Goal: Transaction & Acquisition: Purchase product/service

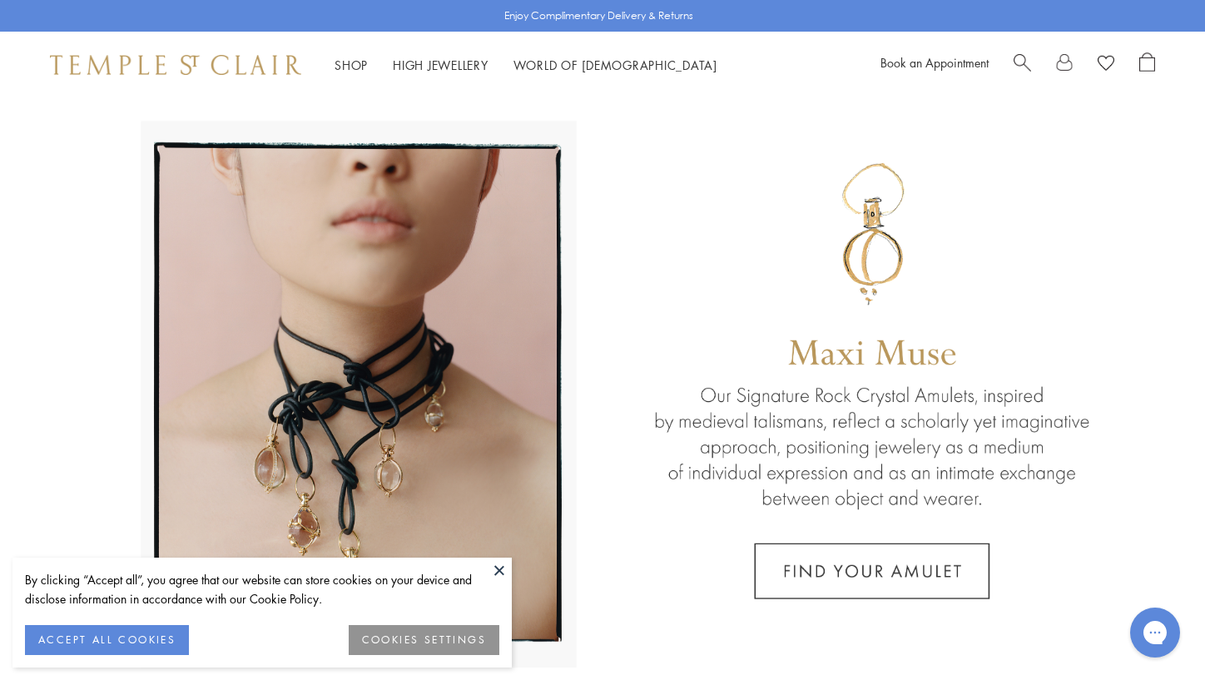
click at [497, 570] on button at bounding box center [499, 569] width 25 height 25
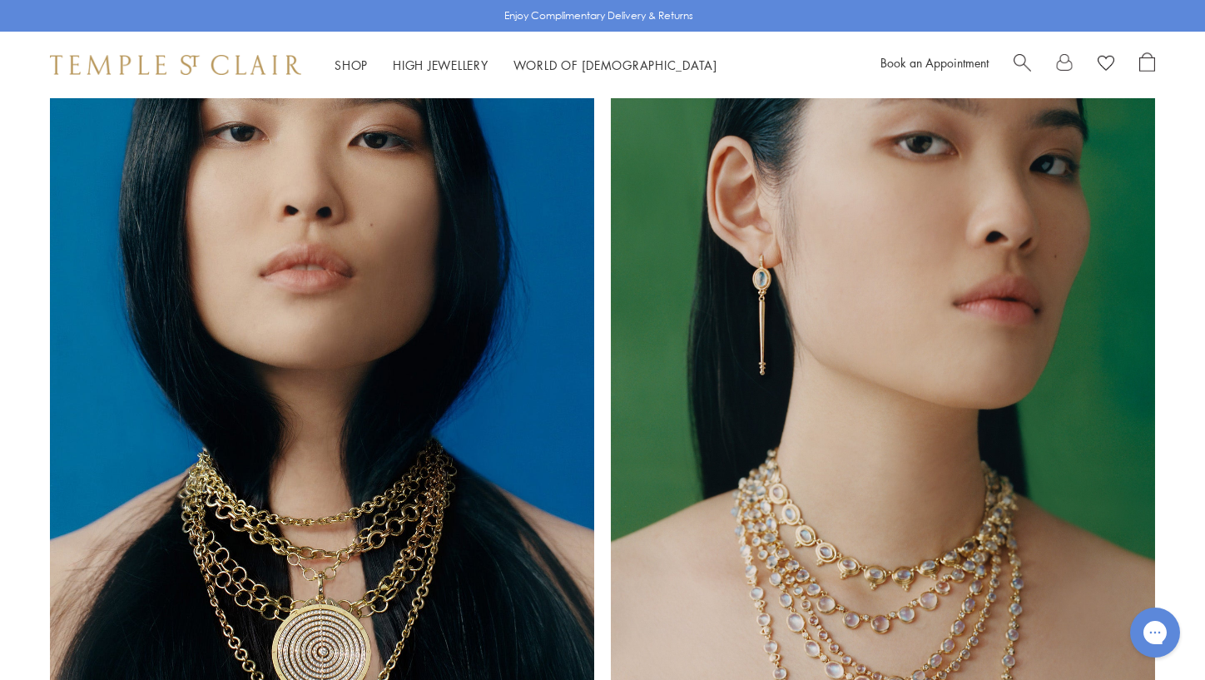
scroll to position [1301, 0]
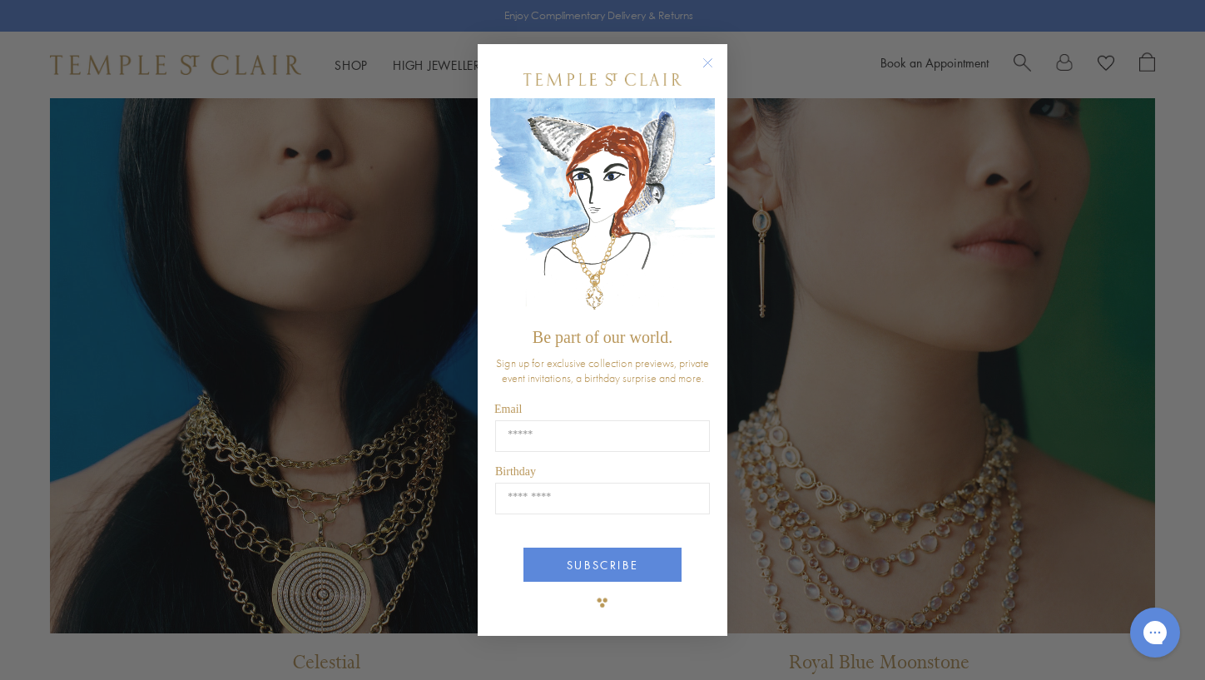
click at [701, 61] on circle "Close dialog" at bounding box center [708, 62] width 20 height 20
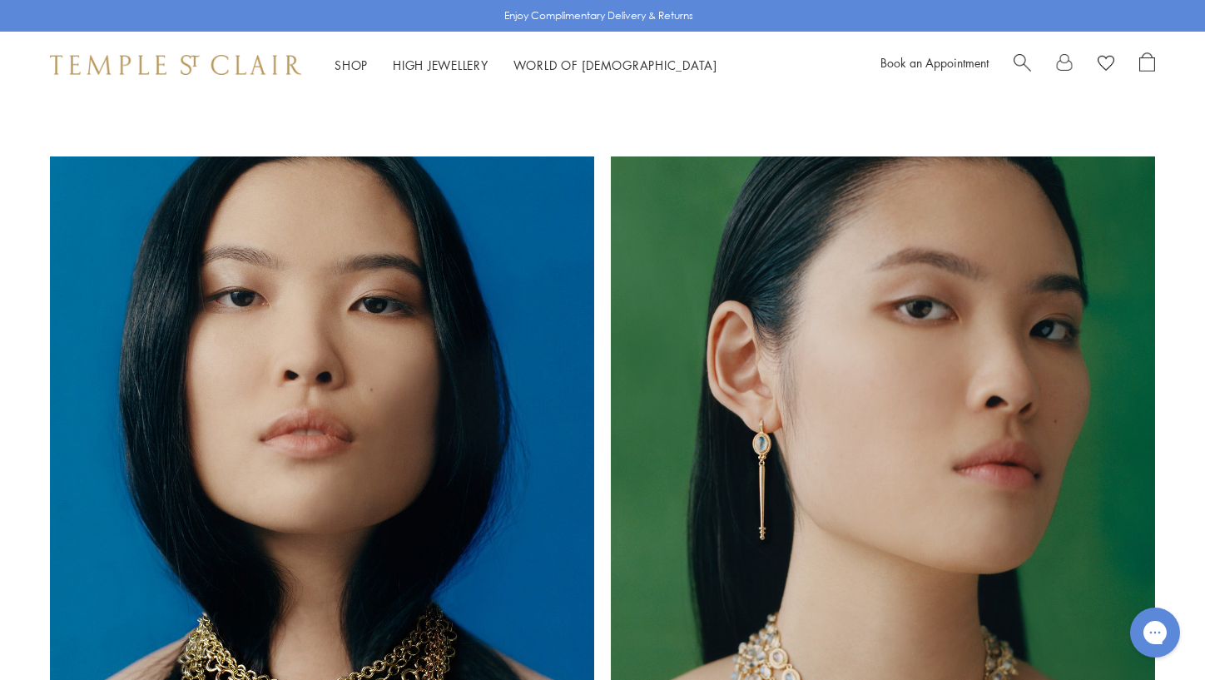
scroll to position [0, 0]
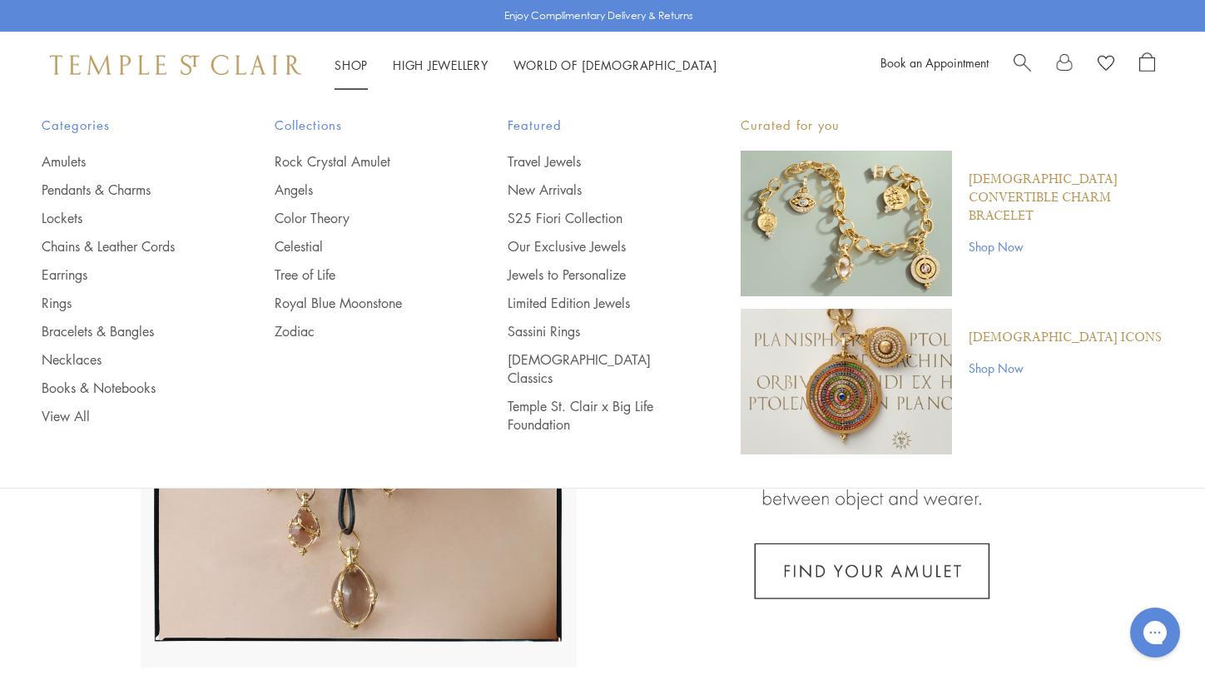
click at [352, 72] on li "Shop Shop Categories Amulets Pendants & Charms Lockets Chains & Leather Cords E…" at bounding box center [350, 65] width 33 height 21
click at [84, 190] on link "Pendants & Charms" at bounding box center [125, 190] width 166 height 18
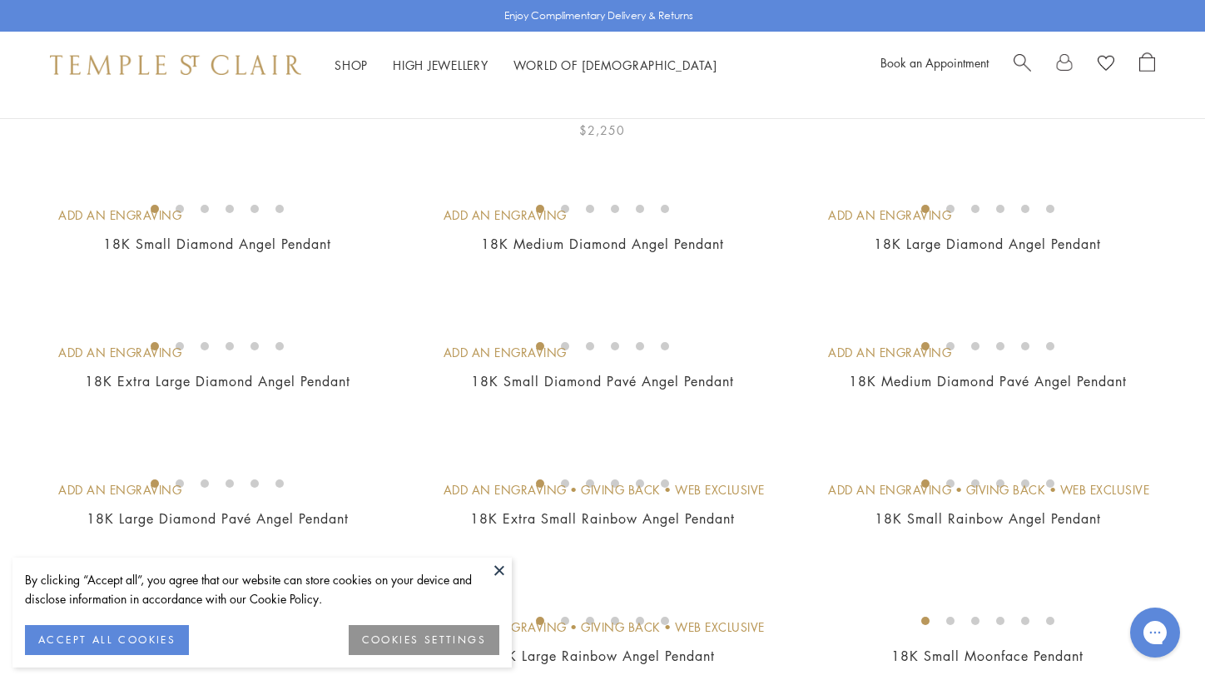
scroll to position [250, 0]
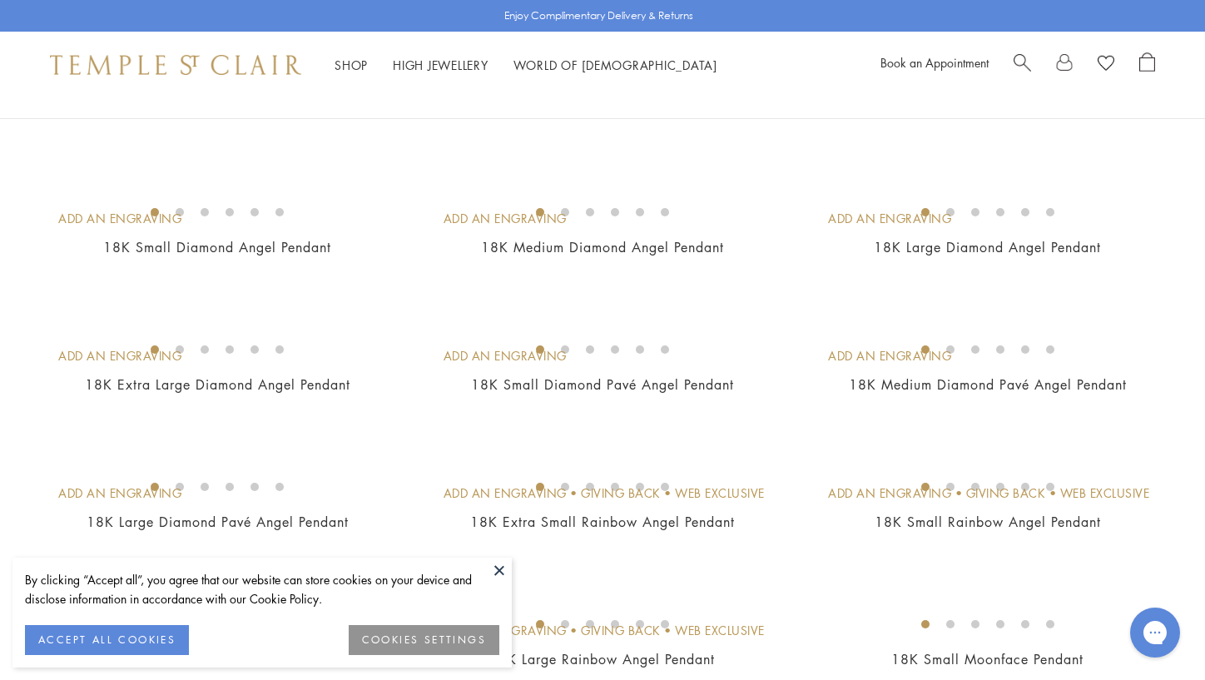
click at [502, 575] on button at bounding box center [499, 569] width 25 height 25
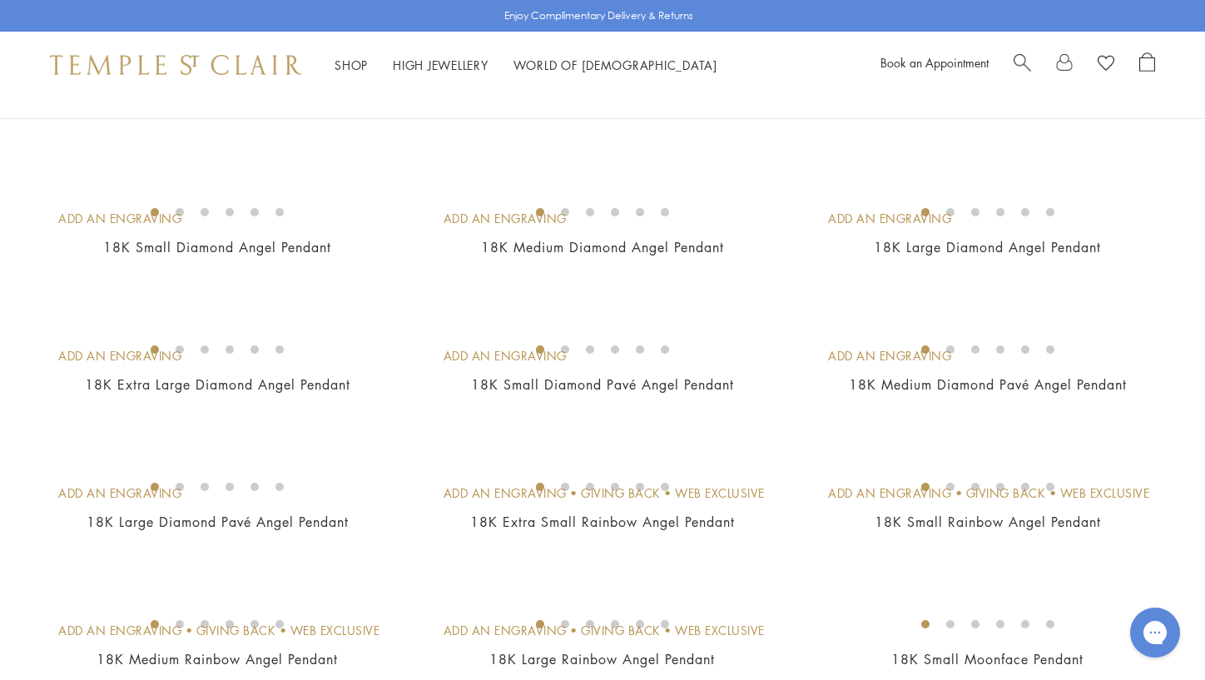
click at [409, 143] on div "Add An Engraving 18K Medium Angel Pendant $2,250" at bounding box center [585, 99] width 385 height 87
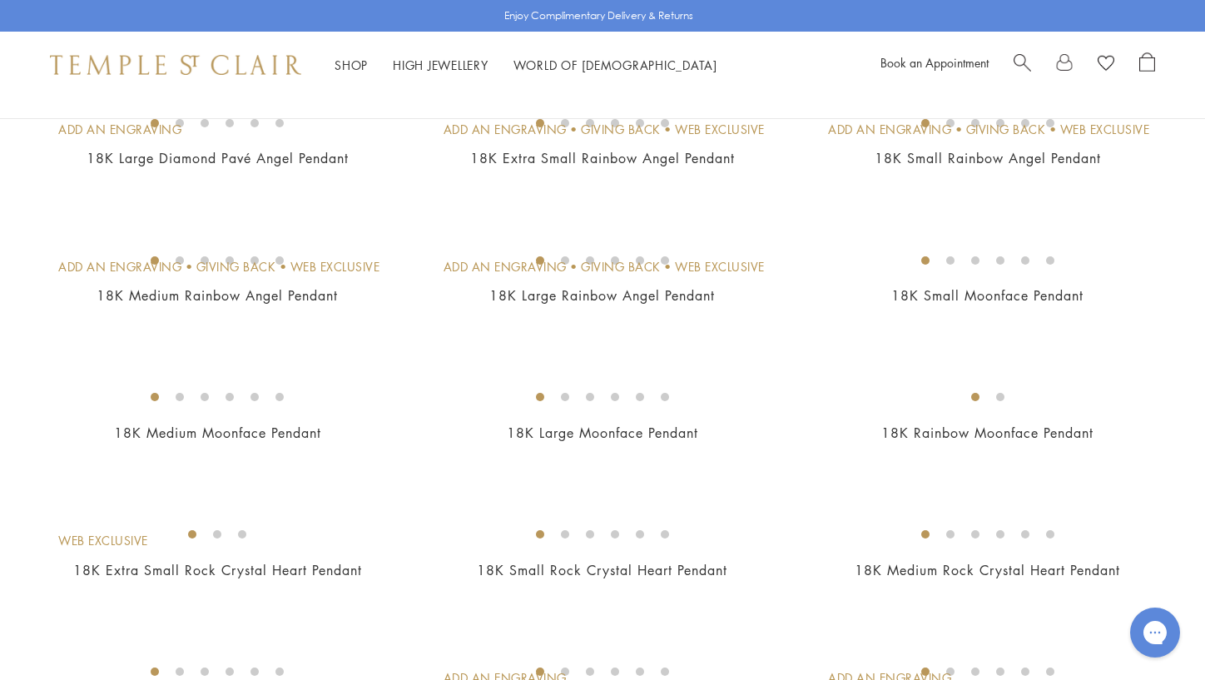
scroll to position [611, 0]
